Goal: Task Accomplishment & Management: Manage account settings

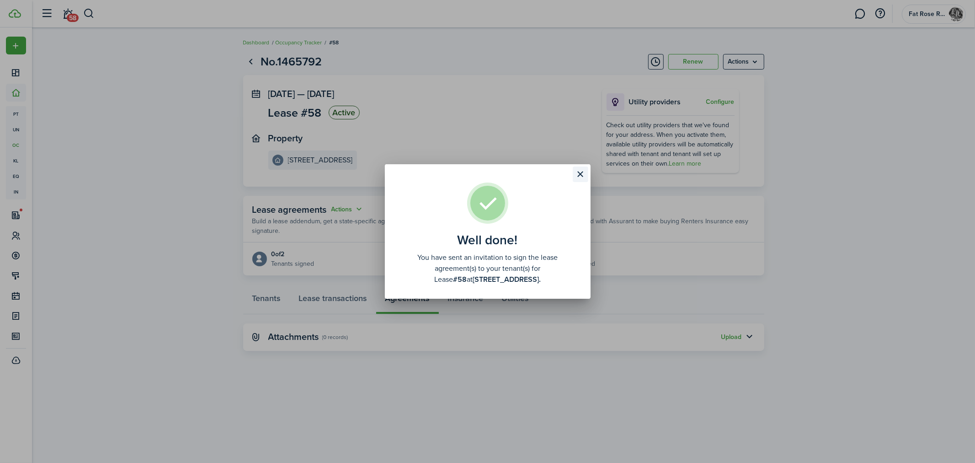
click at [584, 173] on button "Close modal" at bounding box center [581, 174] width 16 height 16
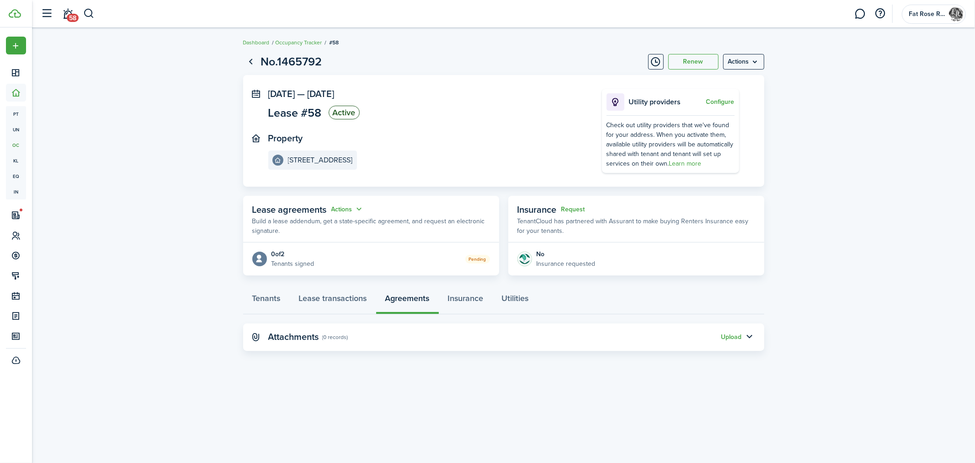
click at [442, 196] on panel-main-header "Lease agreements Actions Build a lease addendum, get a state-specific agreement…" at bounding box center [371, 219] width 256 height 47
click at [402, 261] on div "Pending" at bounding box center [403, 259] width 176 height 10
click at [399, 243] on panel-main-body "0 of 2 Tenants signed Pending" at bounding box center [371, 258] width 256 height 33
click at [338, 211] on button "Actions" at bounding box center [348, 209] width 33 height 11
click at [331, 232] on link "Edit" at bounding box center [325, 227] width 80 height 16
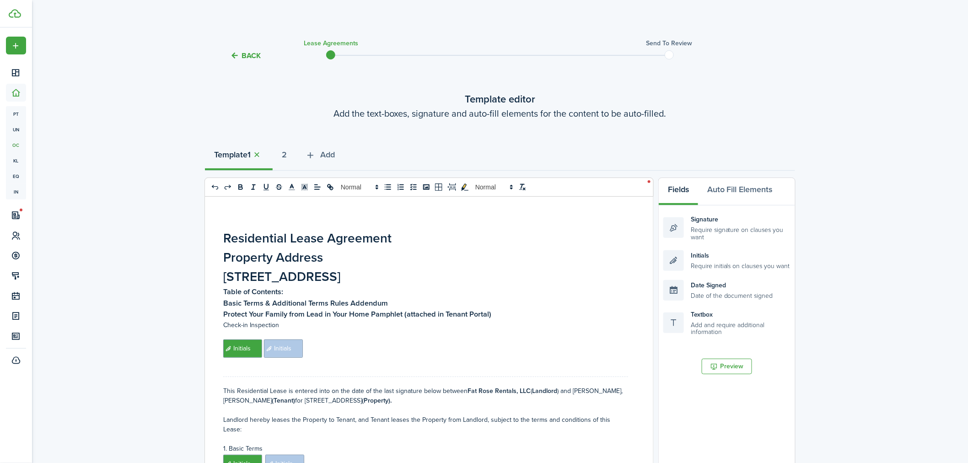
select select "fit"
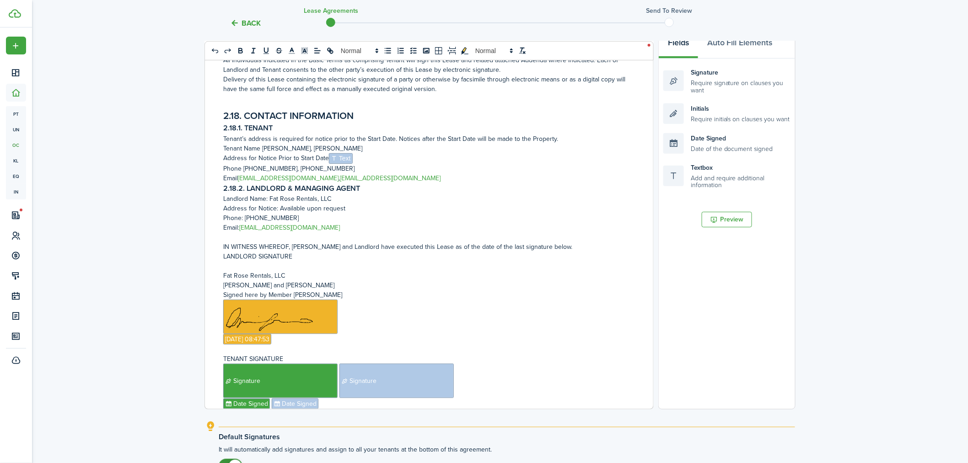
scroll to position [4167, 0]
click at [340, 156] on span "Text" at bounding box center [341, 159] width 24 height 11
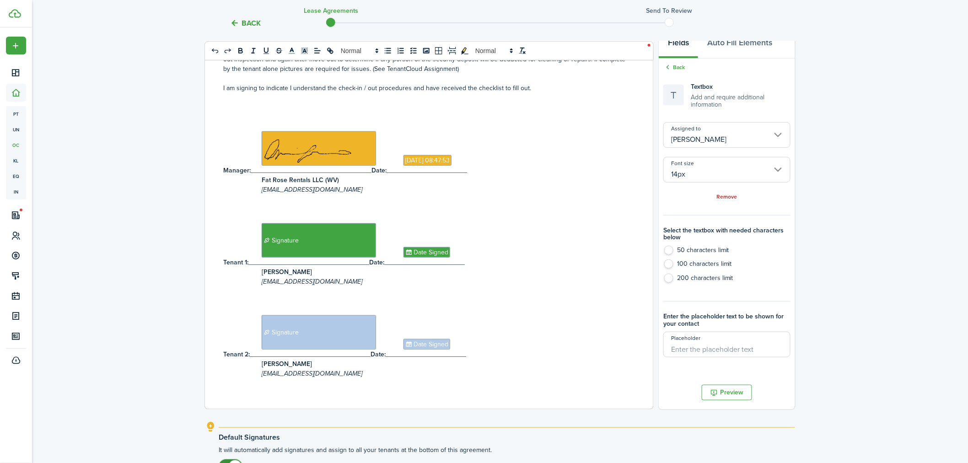
scroll to position [5562, 0]
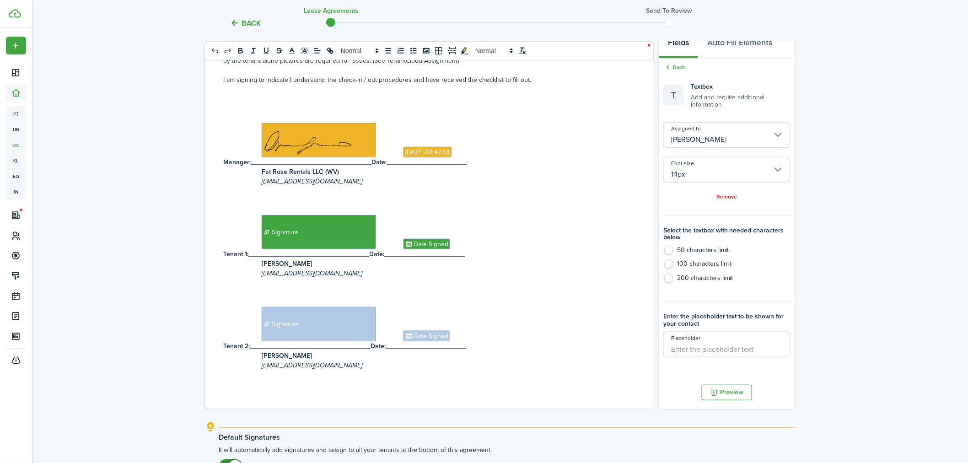
click at [873, 259] on div "Back Lease Agreements Send to review Template editor Add the text-boxes, signat…" at bounding box center [500, 212] width 936 height 654
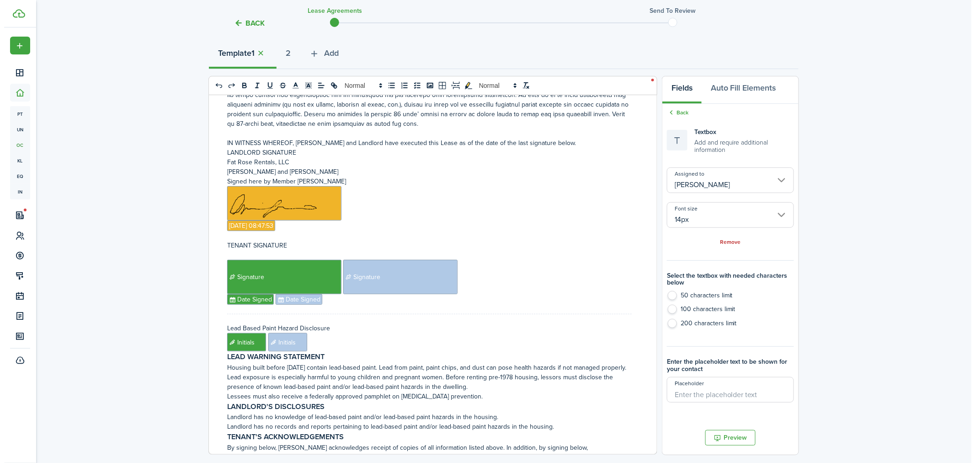
scroll to position [4929, 0]
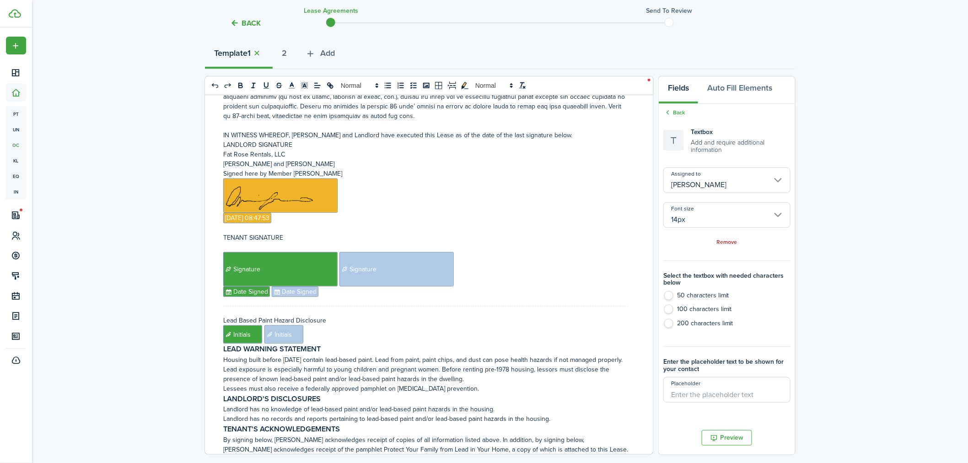
click at [249, 22] on button "Back" at bounding box center [245, 23] width 31 height 10
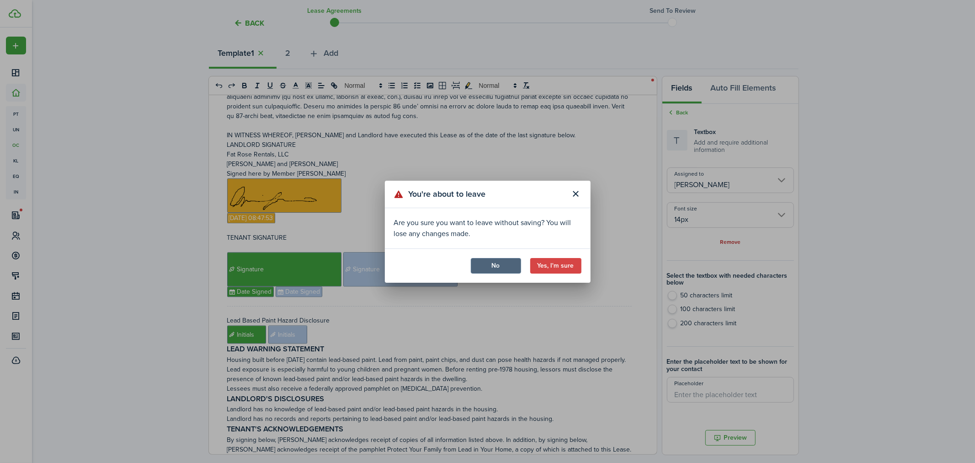
click at [492, 266] on button "No" at bounding box center [496, 266] width 50 height 16
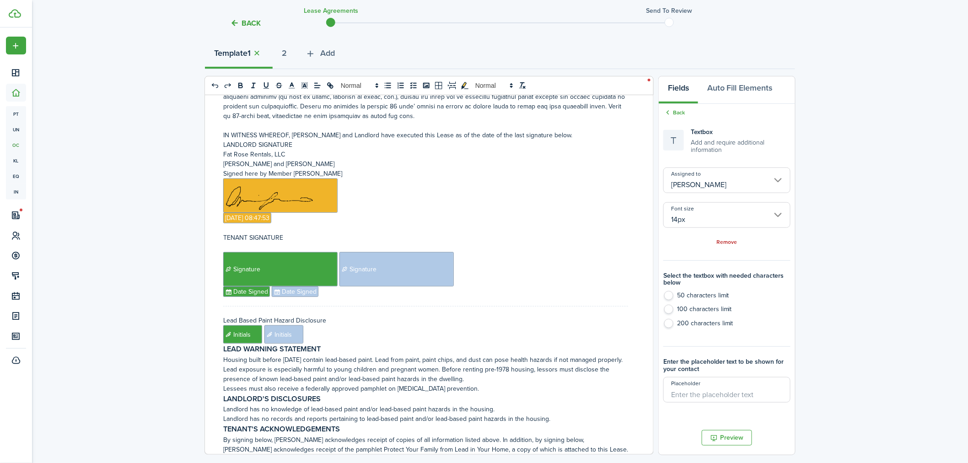
click at [247, 23] on button "Back" at bounding box center [245, 23] width 31 height 10
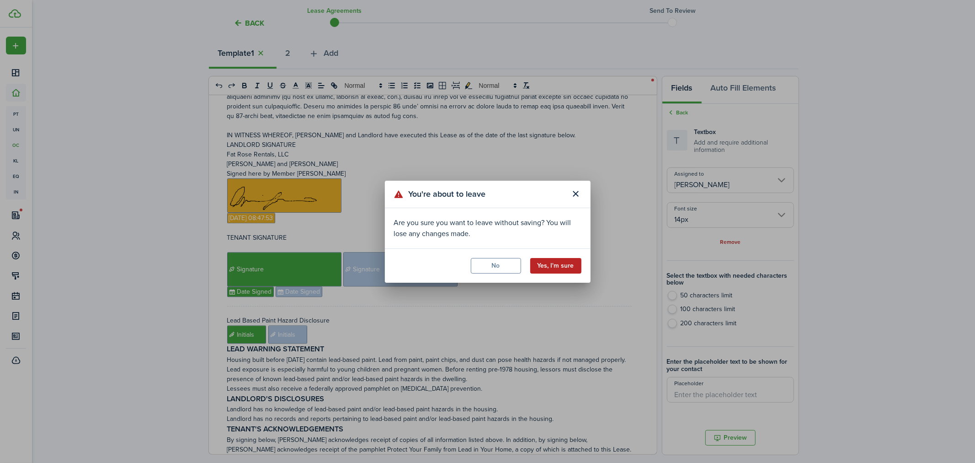
click at [557, 265] on button "Yes, I'm sure" at bounding box center [556, 266] width 51 height 16
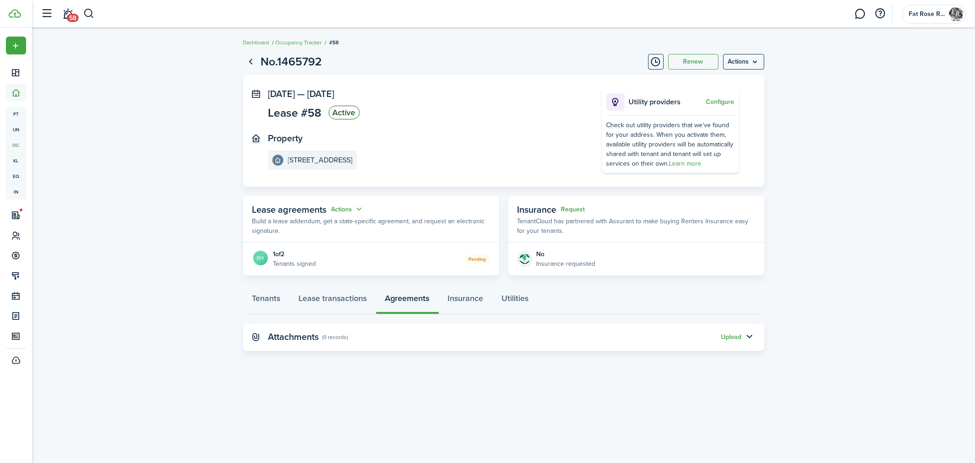
click at [906, 293] on lease-view "No.1465792 Renew Actions [DATE] — [DATE] Lease #58 Active Property [STREET_ADDR…" at bounding box center [503, 201] width 943 height 307
click at [799, 281] on lease-view "No.1465792 Renew Actions [DATE] — [DATE] Lease #58 Active Property [STREET_ADDR…" at bounding box center [503, 201] width 943 height 307
click at [66, 14] on link "61" at bounding box center [67, 13] width 17 height 23
